Goal: Navigation & Orientation: Find specific page/section

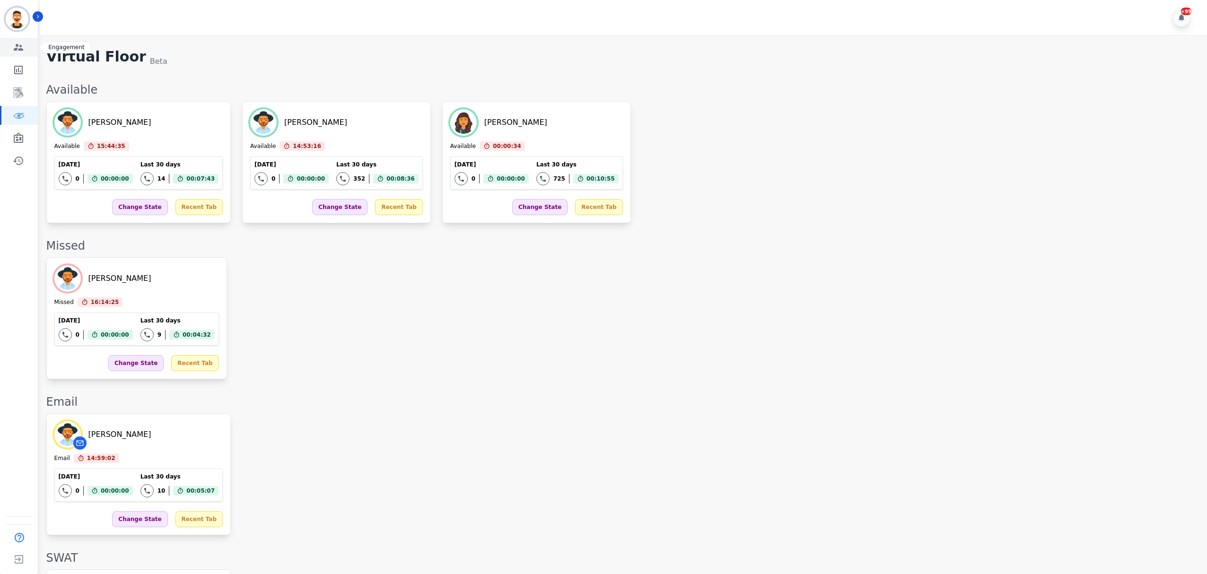
click at [26, 51] on link "Sidebar" at bounding box center [19, 47] width 36 height 19
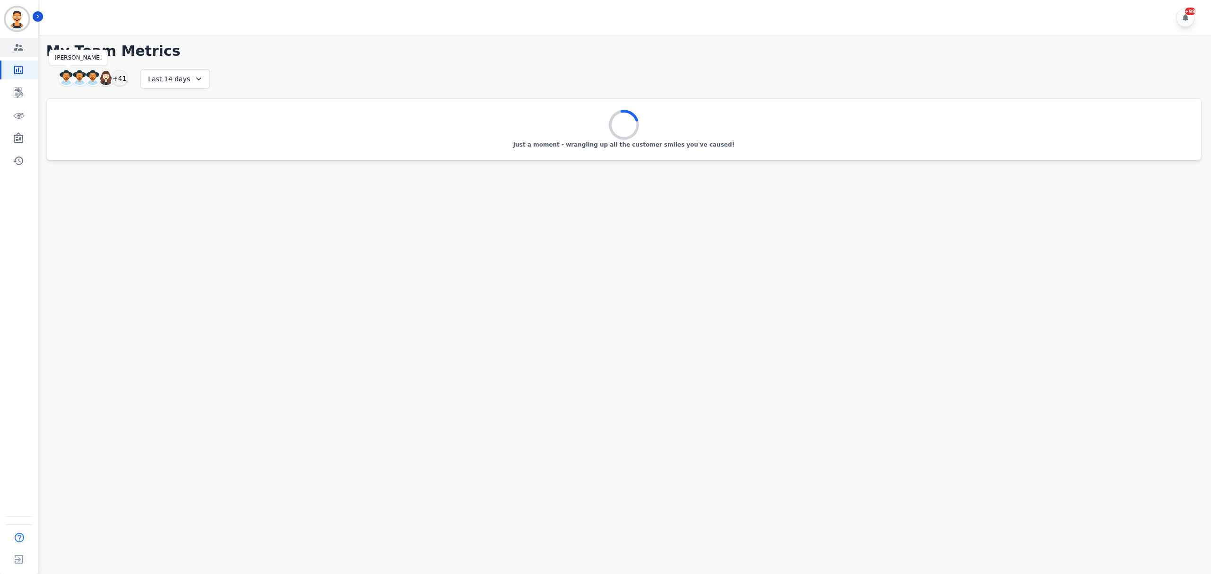
click at [21, 48] on icon "Sidebar" at bounding box center [18, 47] width 9 height 7
